Goal: Information Seeking & Learning: Learn about a topic

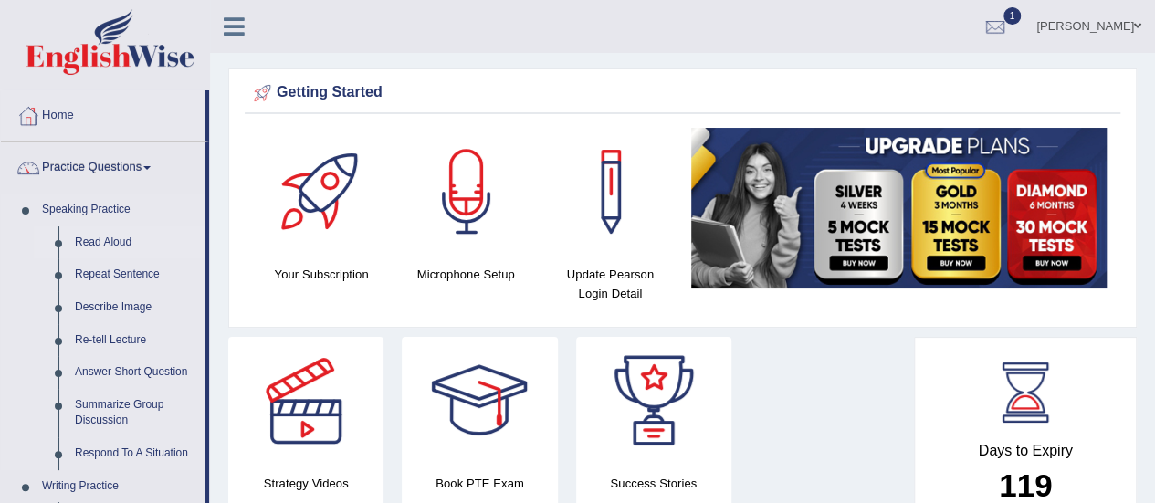
click at [103, 238] on link "Read Aloud" at bounding box center [136, 242] width 138 height 33
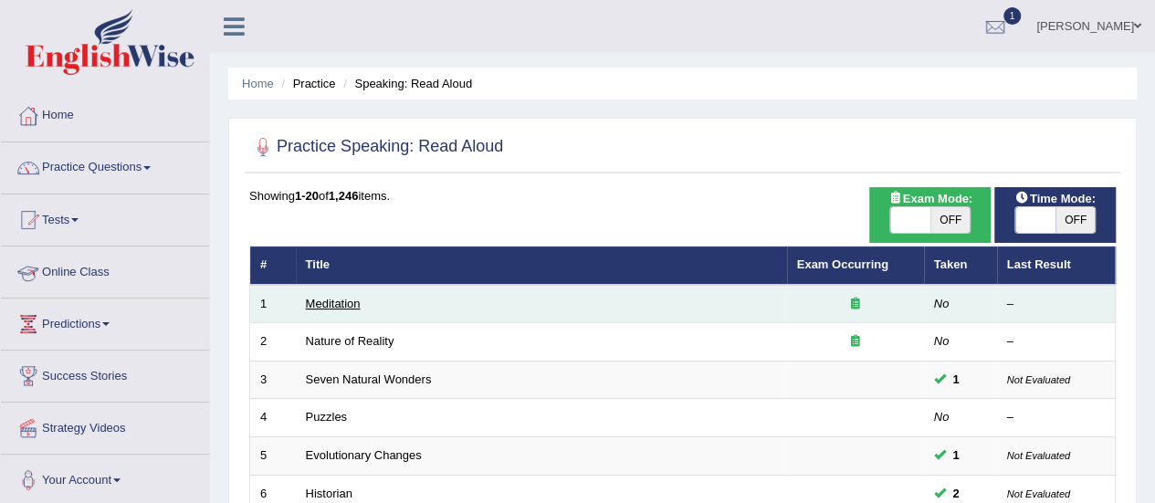
click at [332, 299] on link "Meditation" at bounding box center [333, 304] width 55 height 14
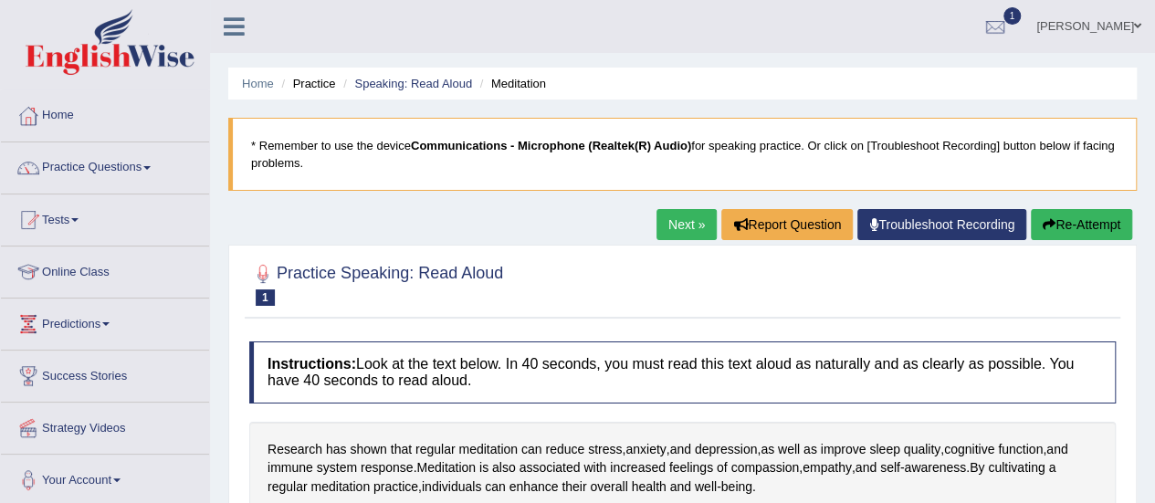
click at [422, 98] on ul "Home Practice Speaking: Read Aloud Meditation" at bounding box center [682, 84] width 909 height 32
click at [426, 87] on link "Speaking: Read Aloud" at bounding box center [413, 84] width 118 height 14
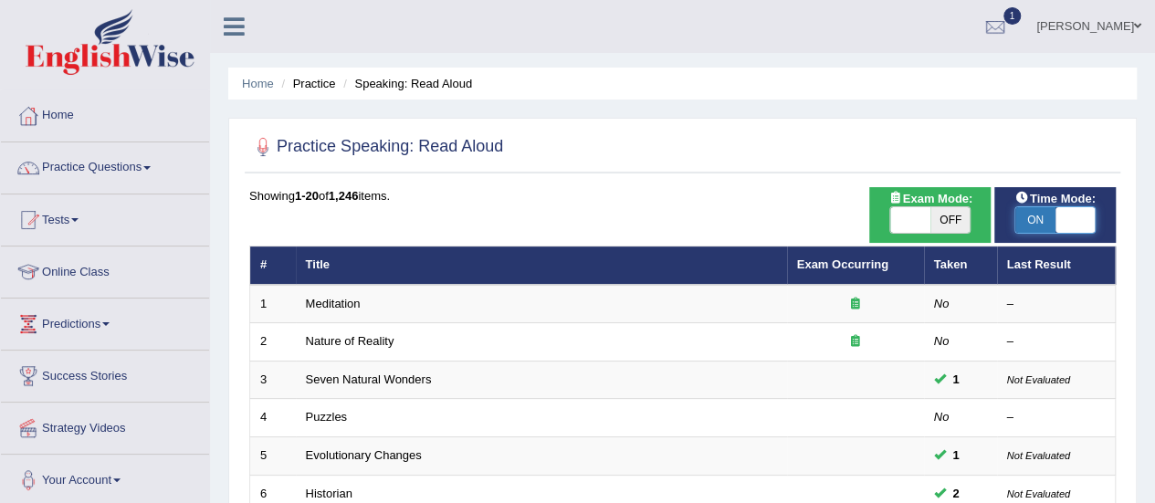
checkbox input "true"
drag, startPoint x: 1042, startPoint y: 223, endPoint x: 1097, endPoint y: 227, distance: 55.0
click at [1096, 227] on div "ON OFF" at bounding box center [1055, 219] width 103 height 27
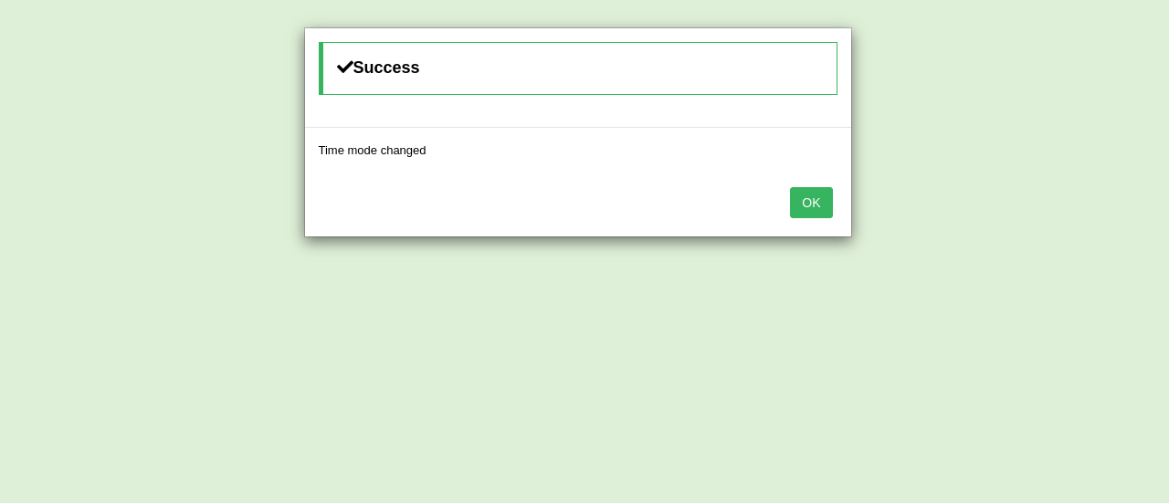
click at [819, 206] on button "OK" at bounding box center [811, 202] width 42 height 31
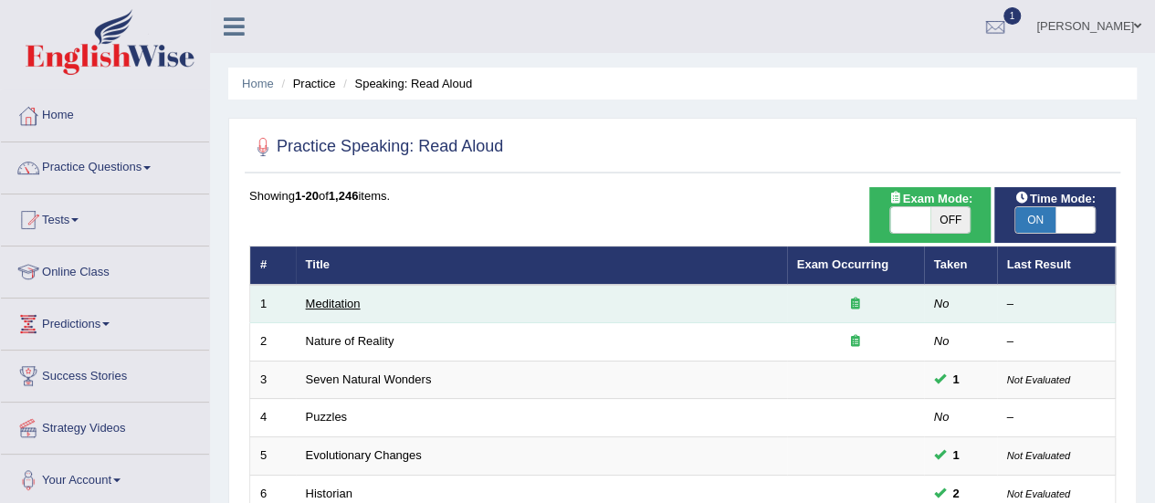
click at [340, 302] on link "Meditation" at bounding box center [333, 304] width 55 height 14
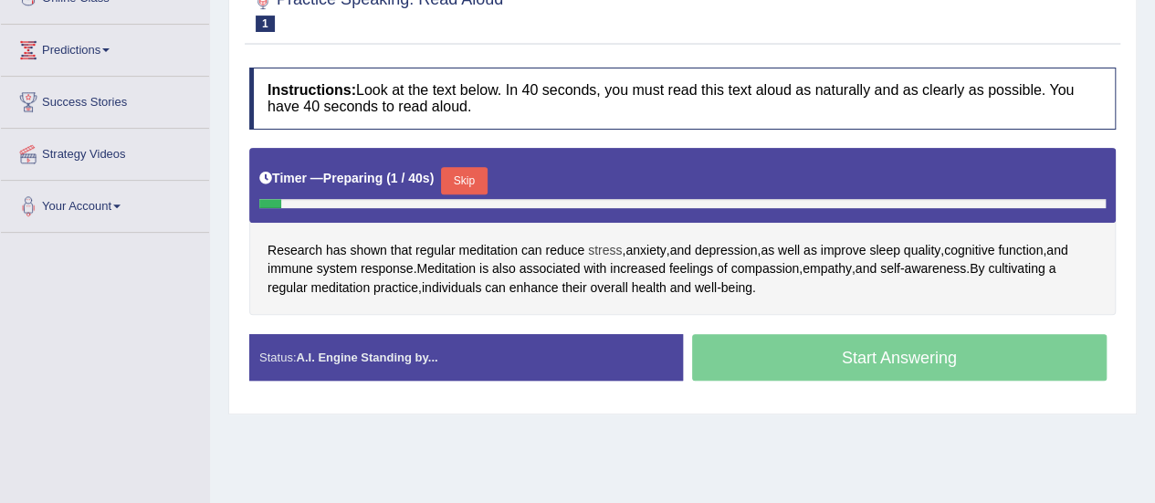
scroll to position [365, 0]
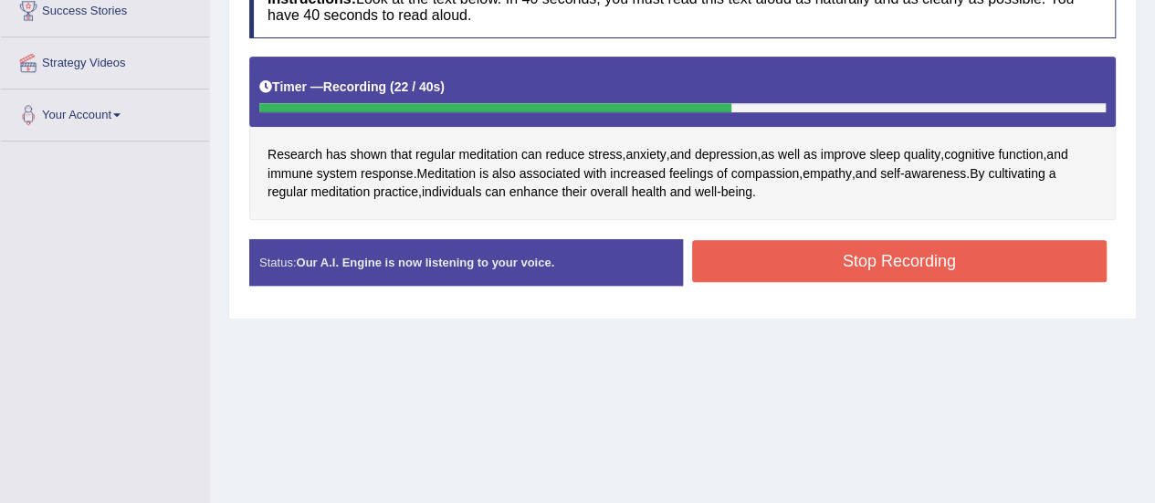
click at [967, 267] on button "Stop Recording" at bounding box center [900, 261] width 416 height 42
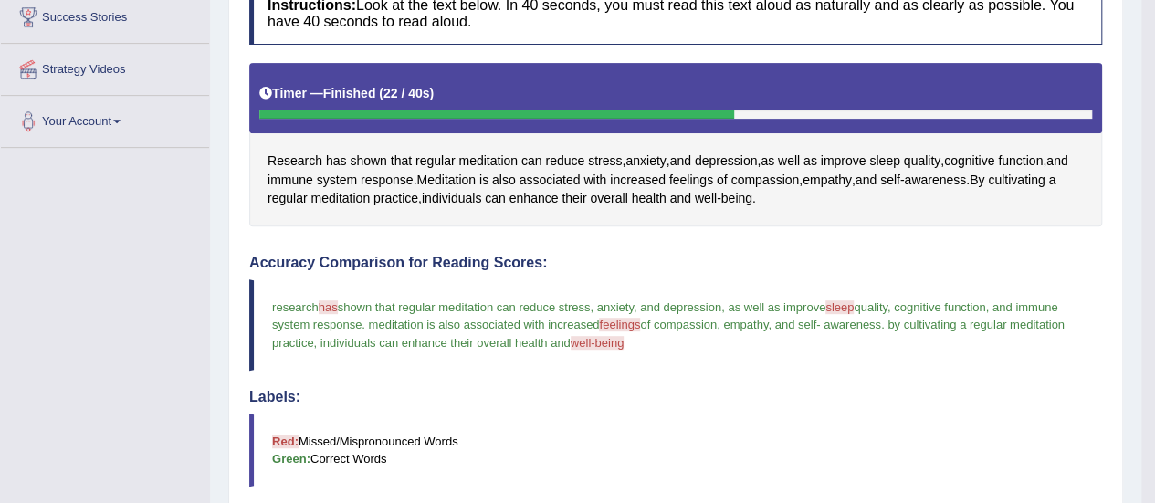
scroll to position [91, 0]
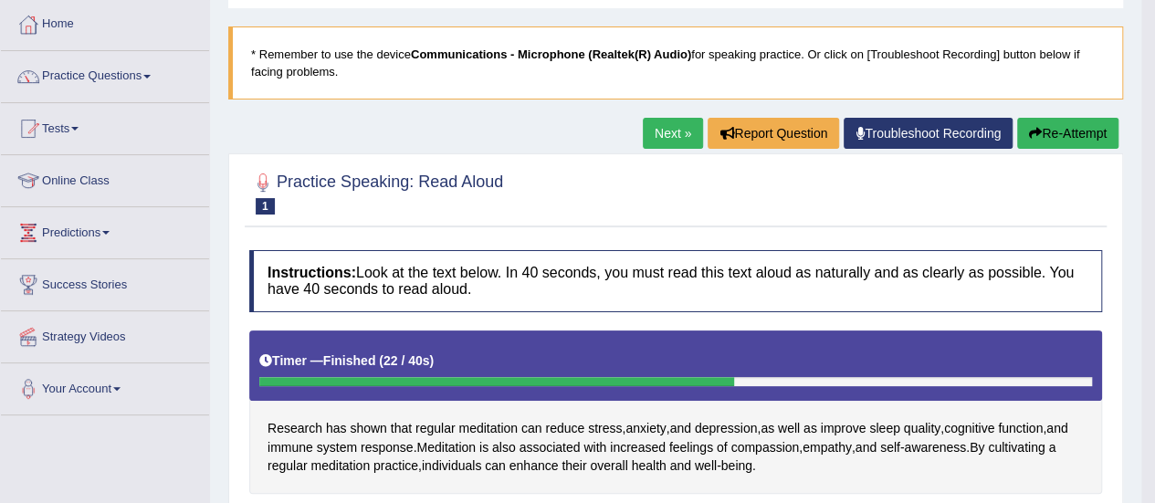
click at [661, 129] on link "Next »" at bounding box center [673, 133] width 60 height 31
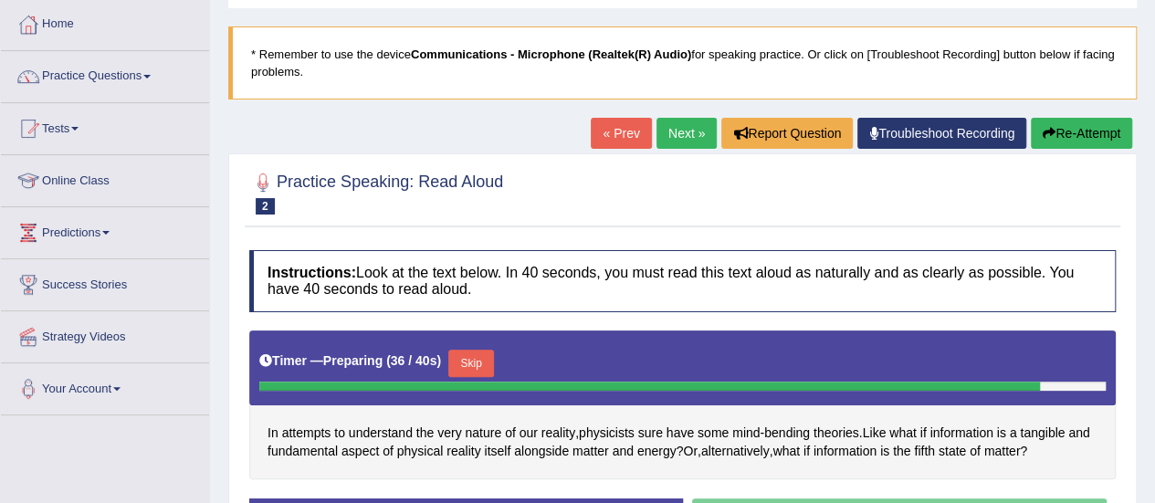
scroll to position [89, 0]
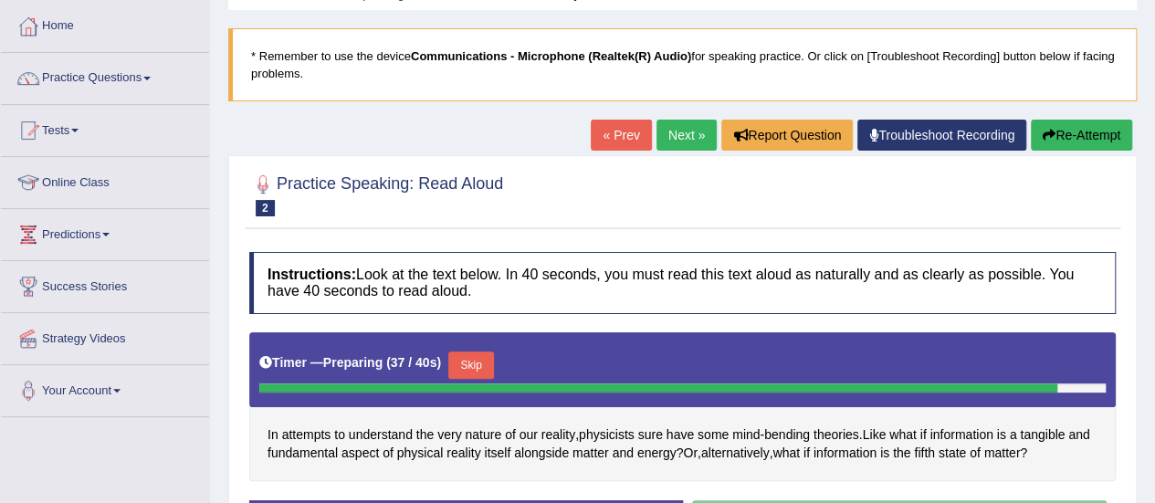
click at [1100, 140] on button "Re-Attempt" at bounding box center [1081, 135] width 101 height 31
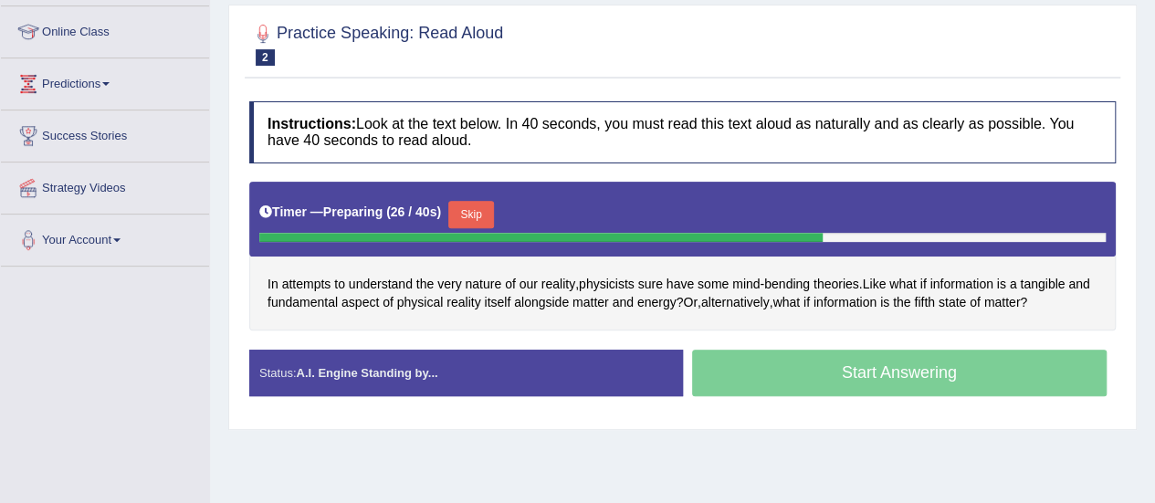
scroll to position [89, 0]
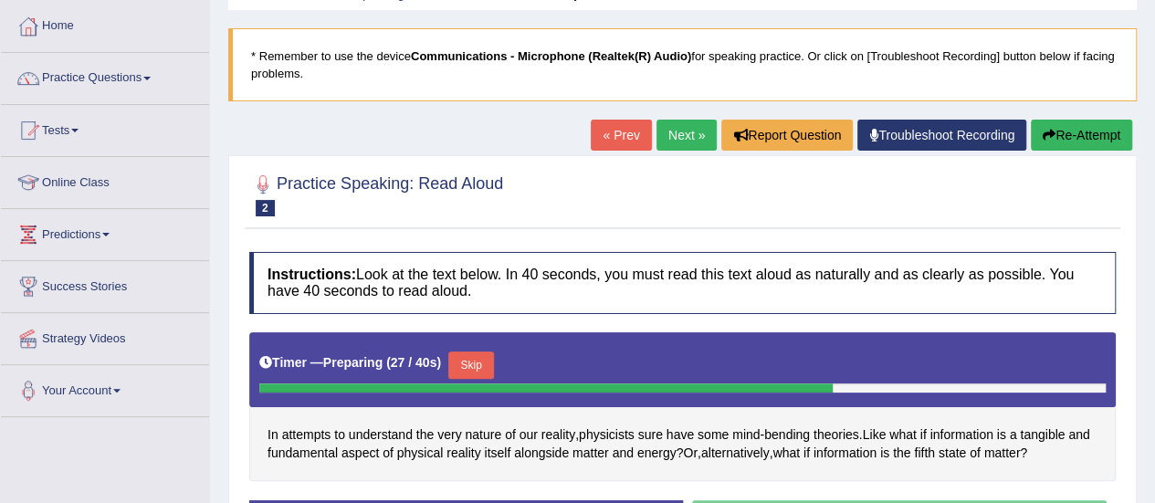
click at [1098, 111] on div "Home Practice Speaking: Read Aloud Nature of Reality * Remember to use the devi…" at bounding box center [682, 367] width 945 height 913
click at [1096, 129] on button "Re-Attempt" at bounding box center [1081, 135] width 101 height 31
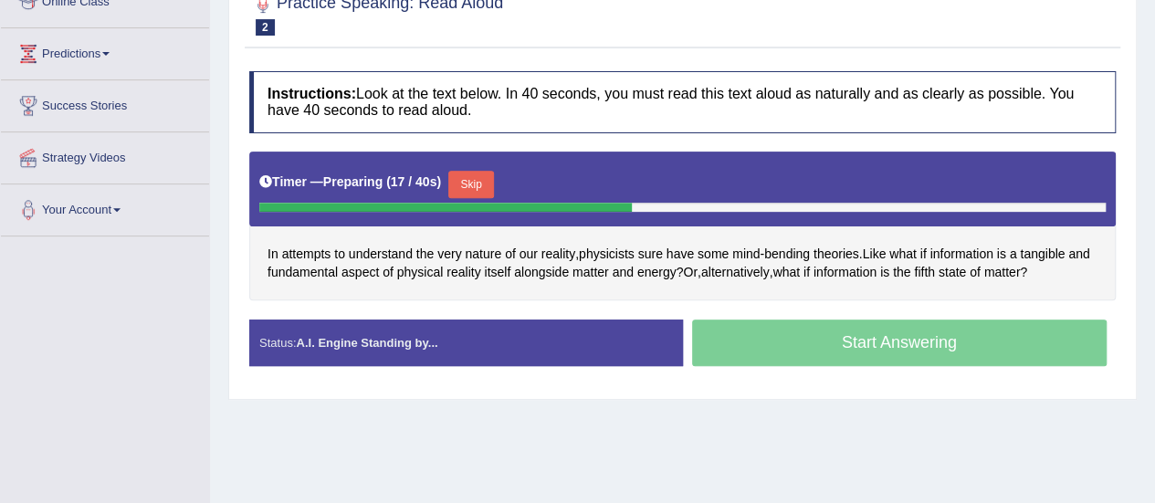
scroll to position [181, 0]
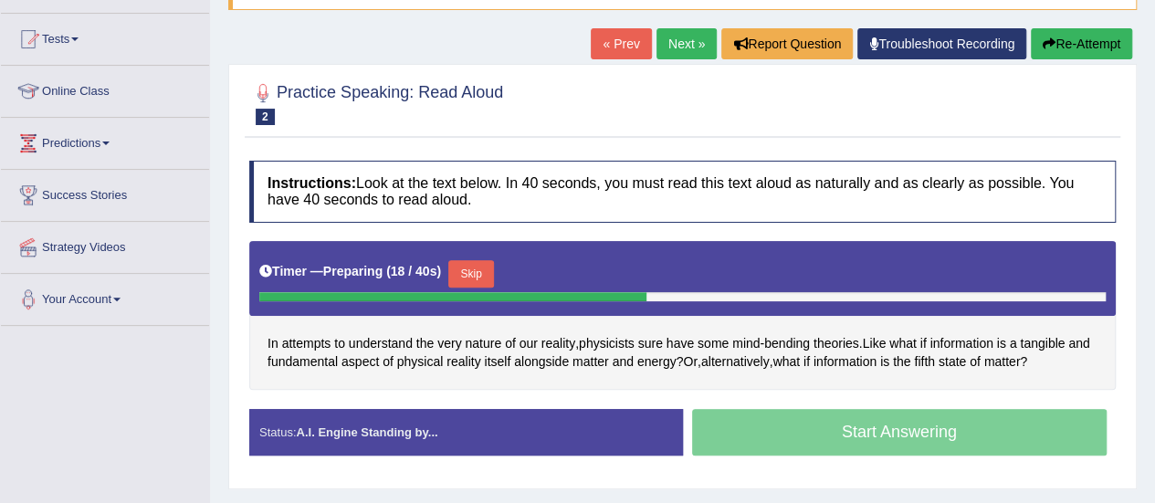
click at [1118, 52] on button "Re-Attempt" at bounding box center [1081, 43] width 101 height 31
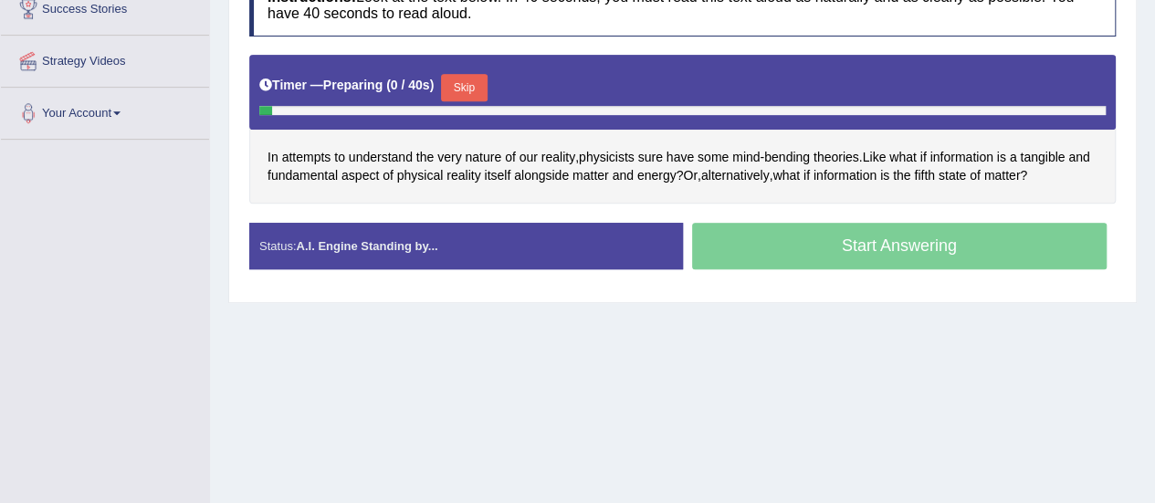
scroll to position [363, 0]
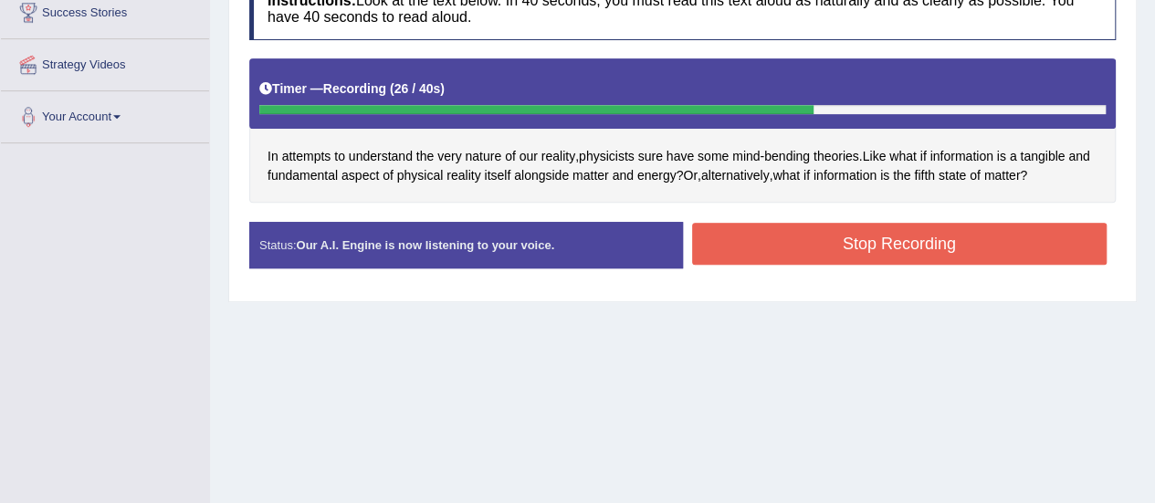
click at [921, 232] on button "Stop Recording" at bounding box center [900, 244] width 416 height 42
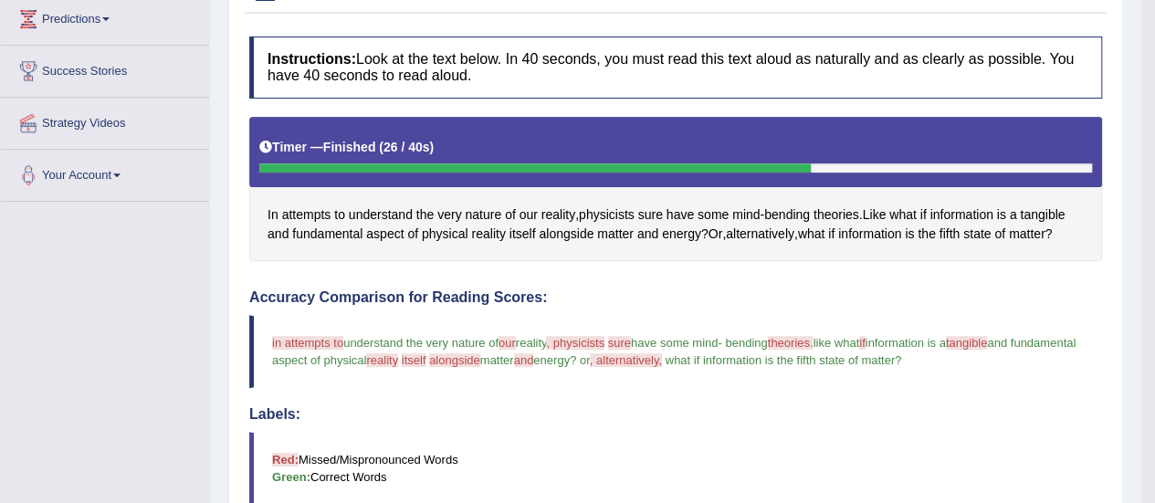
scroll to position [89, 0]
